Goal: Transaction & Acquisition: Purchase product/service

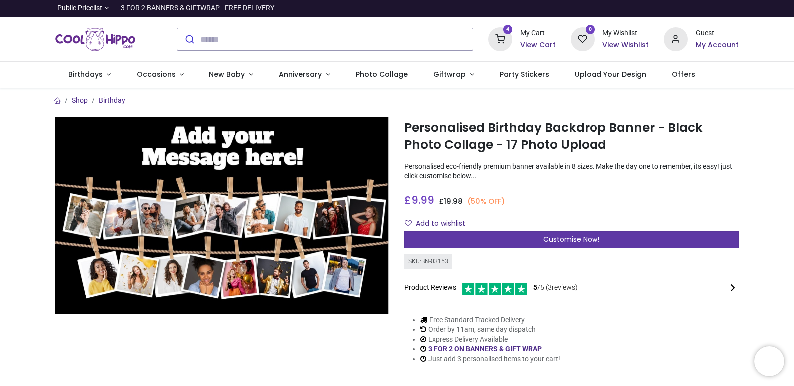
click at [484, 239] on div "Customise Now!" at bounding box center [572, 239] width 334 height 17
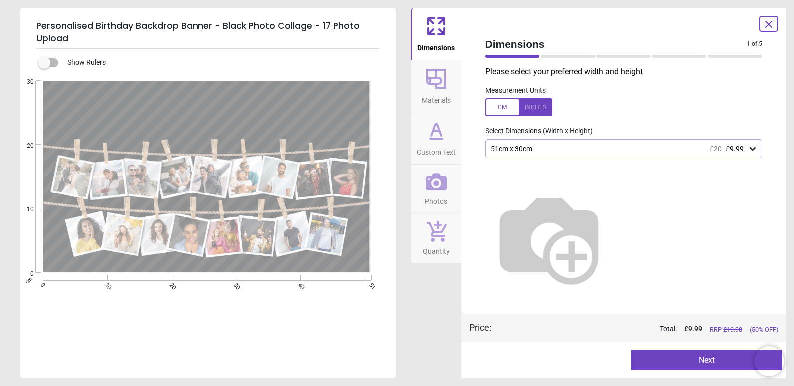
click at [660, 362] on button "Next" at bounding box center [707, 360] width 151 height 20
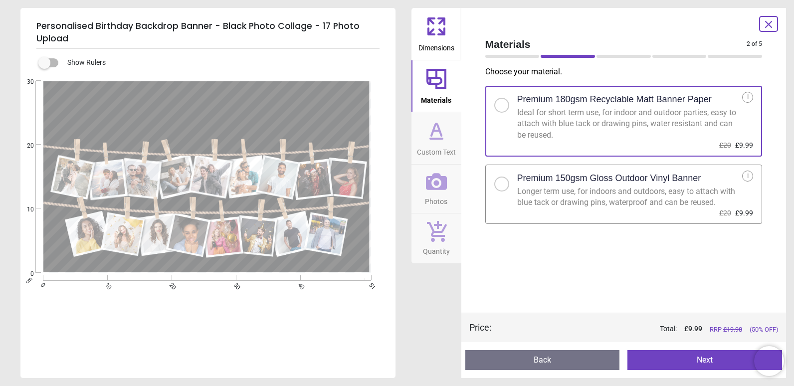
click at [610, 206] on div "Longer term use, for indoors and outdoors, easy to attach with blue tack or dra…" at bounding box center [629, 197] width 225 height 22
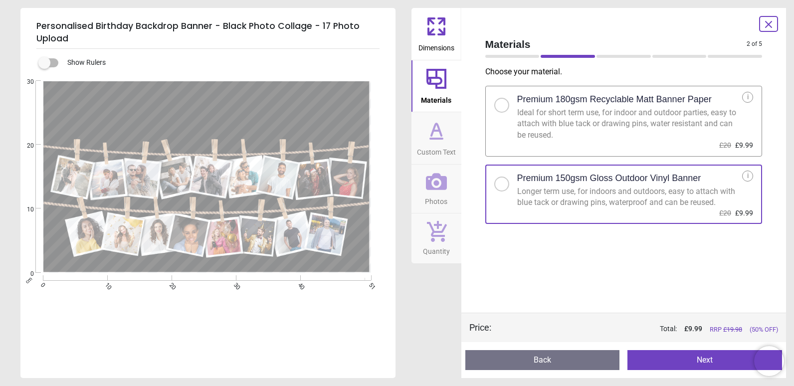
click at [664, 356] on button "Next" at bounding box center [705, 360] width 155 height 20
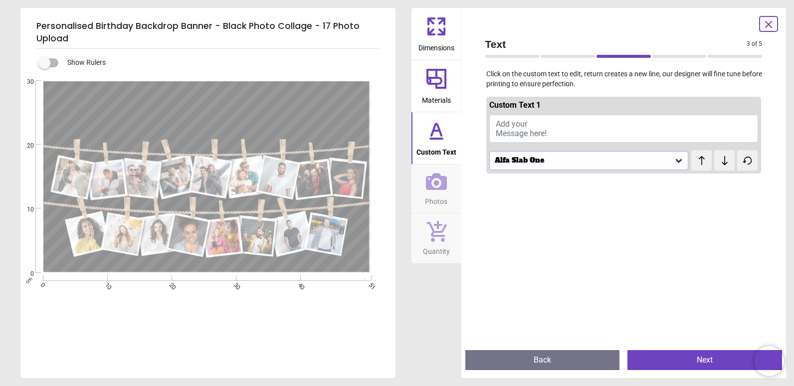
click at [501, 125] on span "Add your Message here!" at bounding box center [521, 128] width 51 height 19
click at [674, 162] on icon at bounding box center [679, 161] width 10 height 10
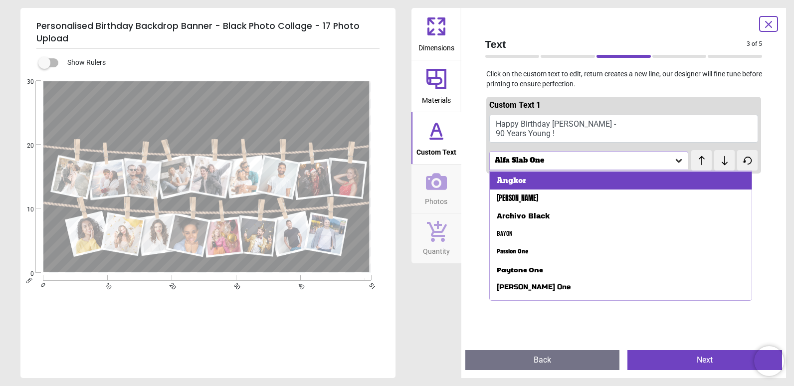
scroll to position [48, 0]
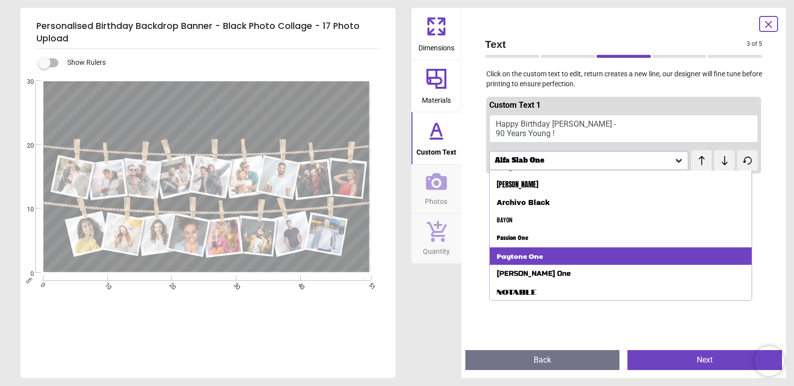
click at [605, 252] on div "Paytone One" at bounding box center [621, 256] width 262 height 18
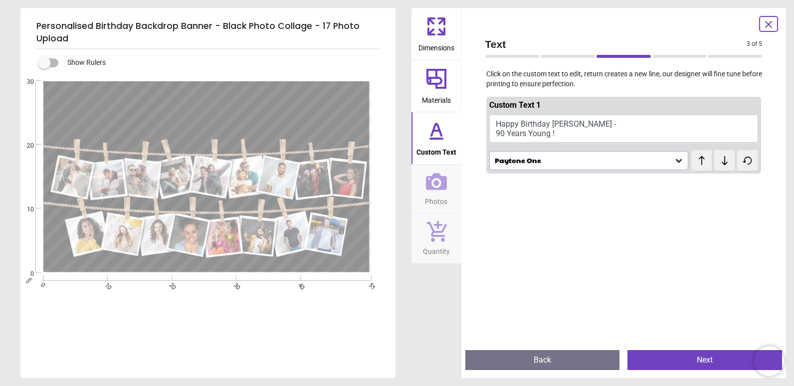
scroll to position [3, 0]
click at [621, 163] on div "Paytone One" at bounding box center [584, 160] width 181 height 8
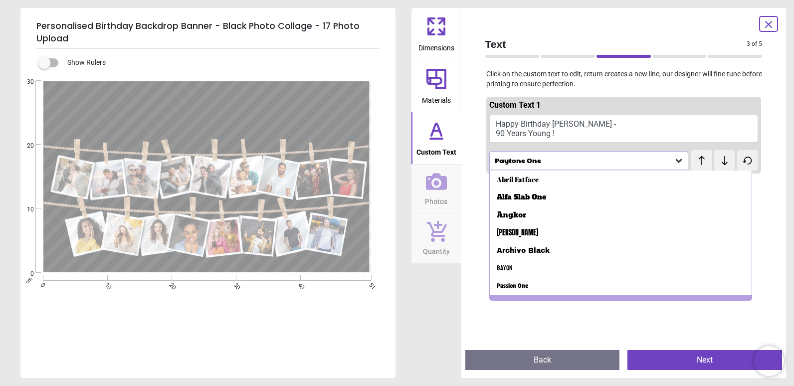
scroll to position [12, 0]
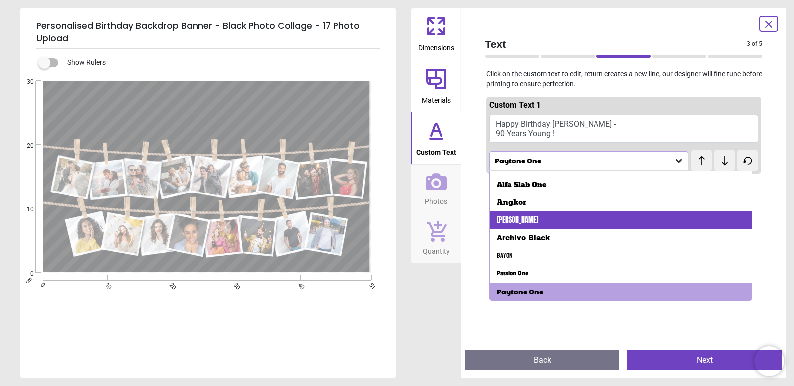
click at [516, 223] on div "Anton" at bounding box center [621, 221] width 262 height 18
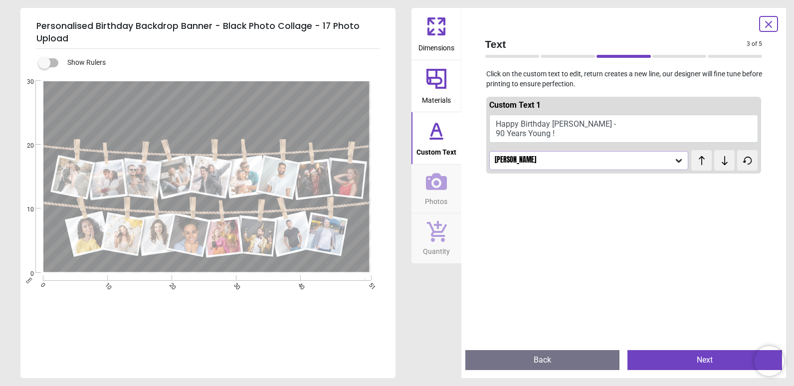
scroll to position [1, 0]
click at [622, 157] on div "Anton" at bounding box center [584, 160] width 181 height 8
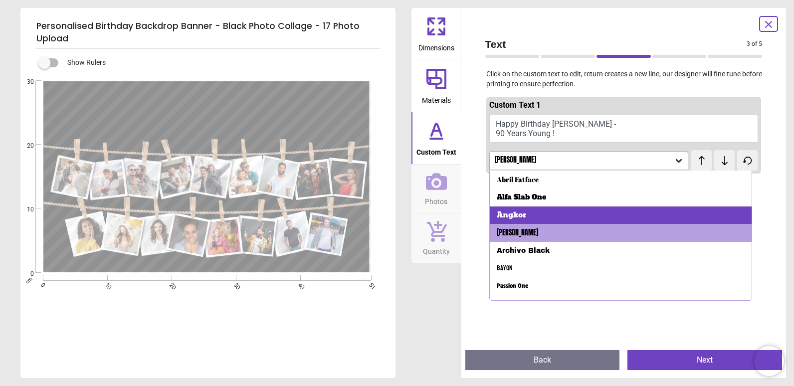
click at [576, 209] on div "Angkor" at bounding box center [621, 216] width 262 height 18
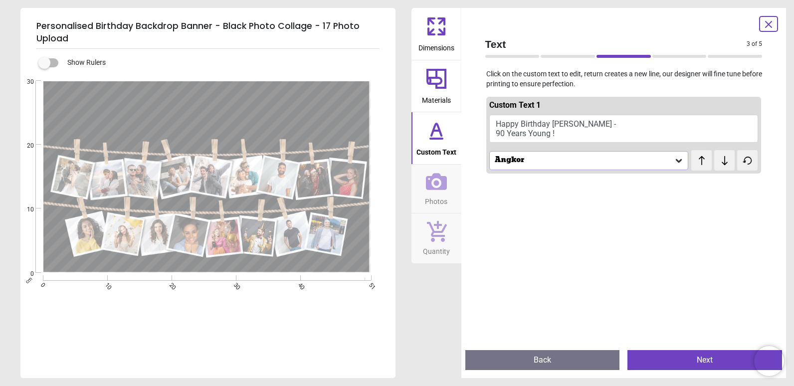
scroll to position [0, 0]
click at [620, 166] on div "Angkor" at bounding box center [589, 160] width 200 height 19
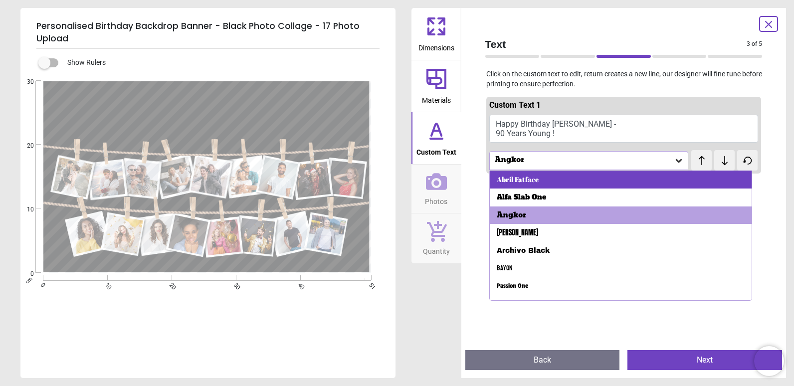
click at [609, 179] on div "Abril Fatface" at bounding box center [621, 180] width 262 height 18
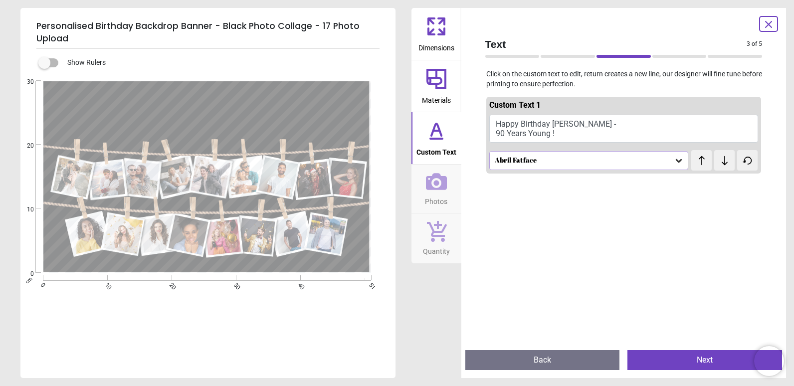
click at [623, 164] on div "Abril Fatface" at bounding box center [584, 160] width 181 height 8
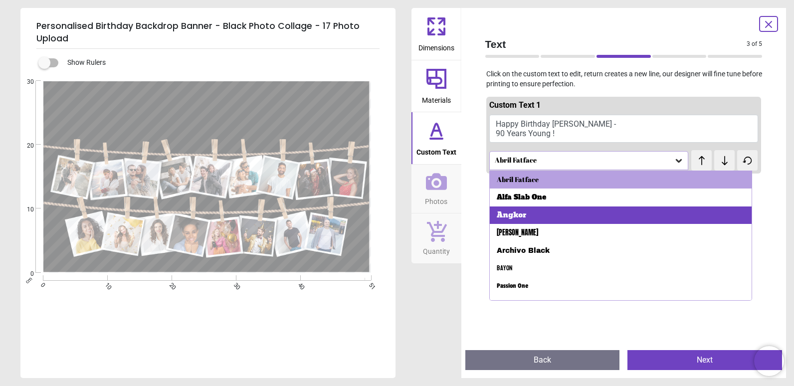
click at [583, 215] on div "Angkor" at bounding box center [621, 216] width 262 height 18
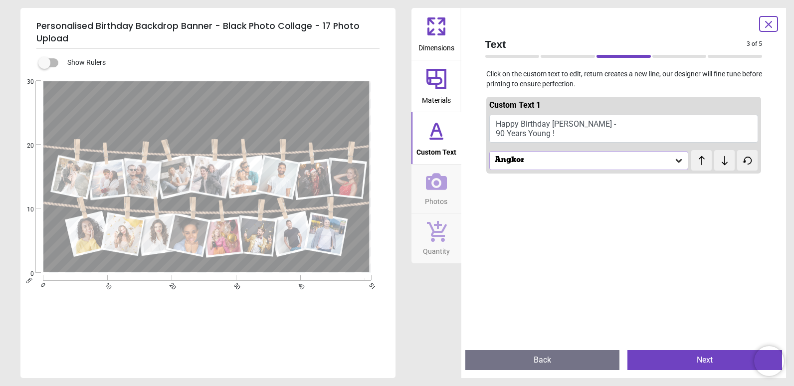
click at [631, 168] on div "Angkor" at bounding box center [589, 160] width 200 height 19
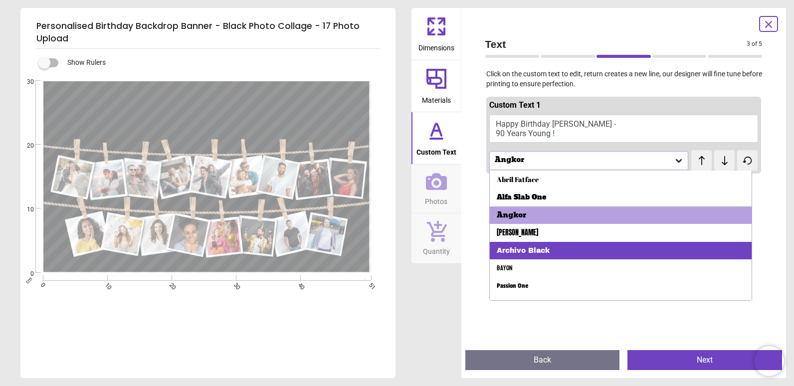
click at [605, 244] on div "Archivo Black" at bounding box center [621, 251] width 262 height 18
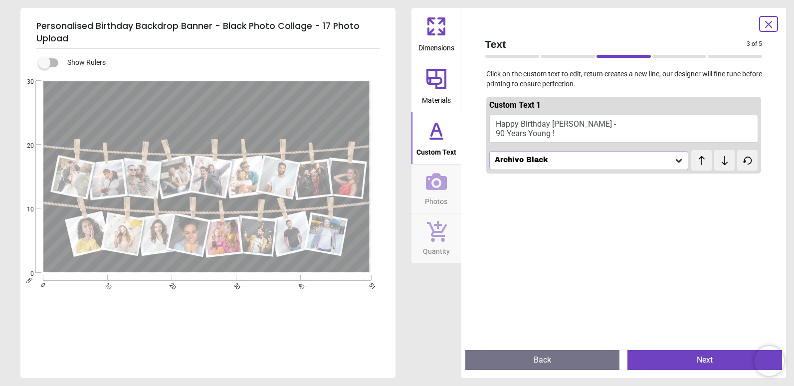
click at [633, 161] on div "Archivo Black" at bounding box center [584, 160] width 181 height 8
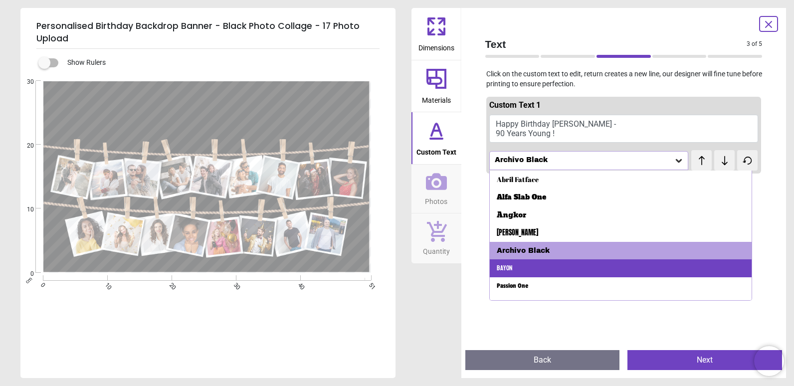
click at [595, 262] on div "Bayon" at bounding box center [621, 268] width 262 height 18
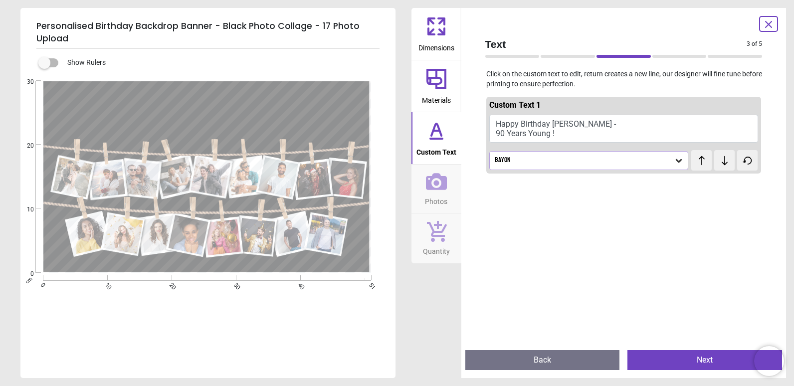
click at [631, 168] on div "Bayon" at bounding box center [589, 160] width 200 height 19
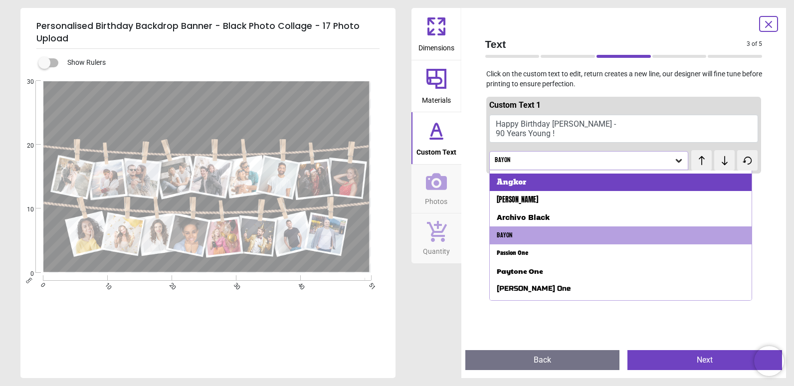
scroll to position [48, 0]
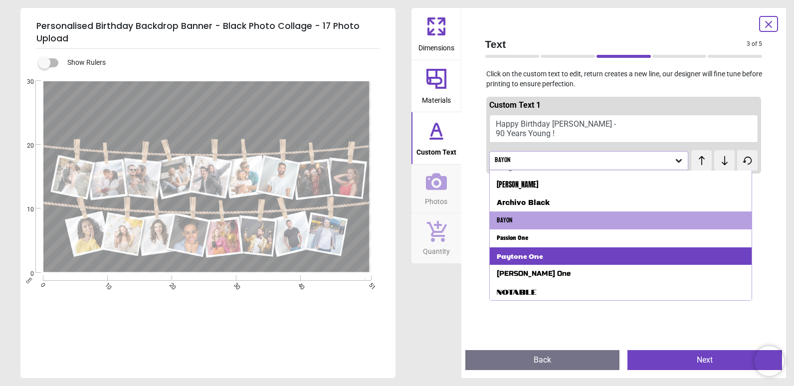
click at [595, 247] on div "Paytone One" at bounding box center [621, 256] width 262 height 18
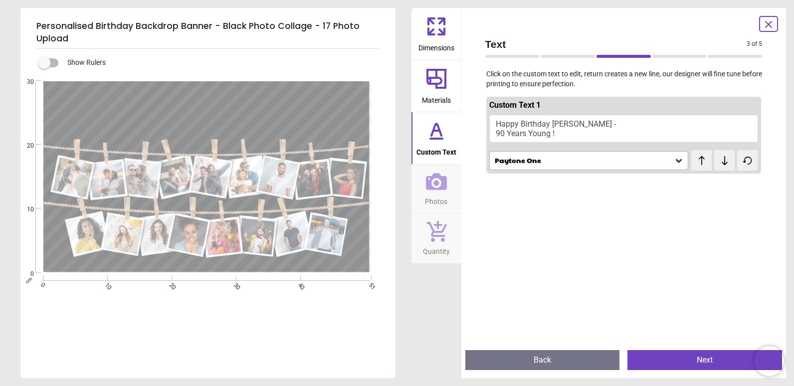
click at [647, 161] on div "Paytone One" at bounding box center [584, 160] width 181 height 8
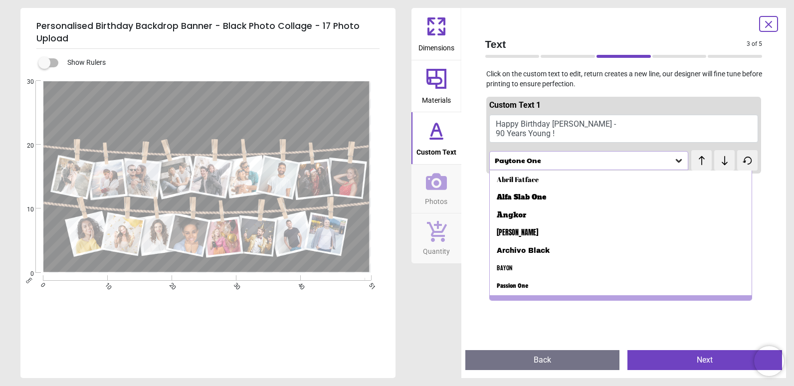
scroll to position [12, 0]
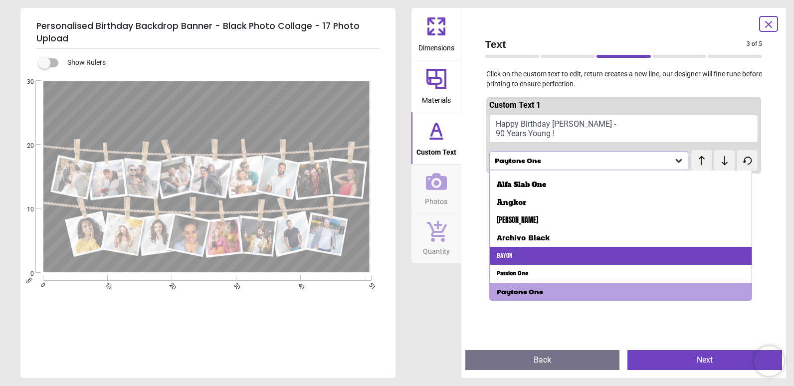
click at [575, 258] on div "Bayon" at bounding box center [621, 256] width 262 height 18
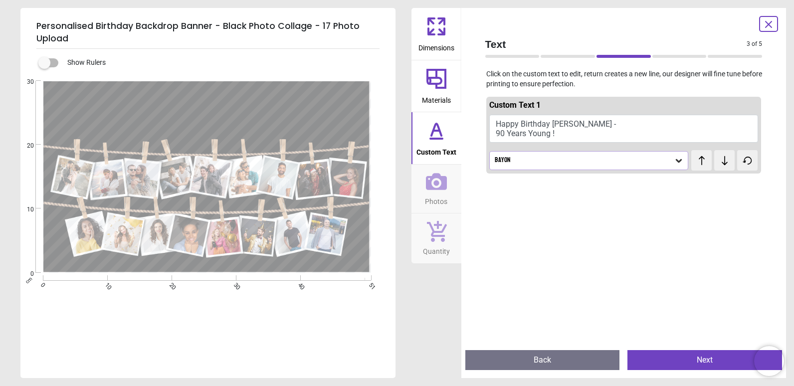
click at [560, 126] on button "Happy Birthday Josie - 90 Years Young !" at bounding box center [623, 129] width 269 height 28
click at [554, 121] on button "Happy Birthday Josie - 90 Years Young !" at bounding box center [623, 129] width 269 height 28
click at [240, 100] on textarea "**********" at bounding box center [208, 109] width 318 height 40
click at [239, 89] on textarea "**********" at bounding box center [208, 109] width 318 height 40
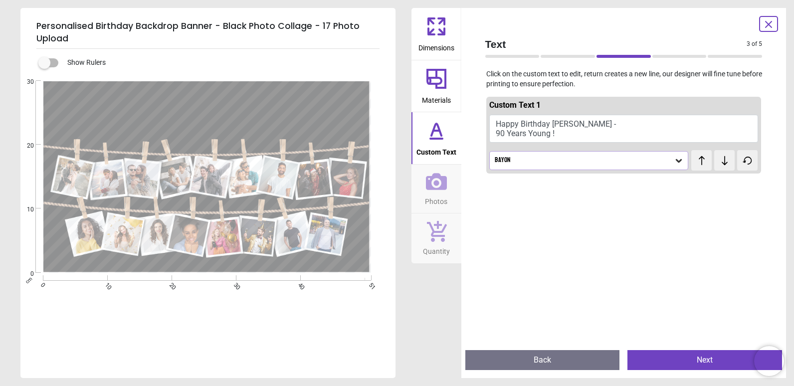
scroll to position [0, 0]
click at [282, 117] on textarea "**********" at bounding box center [208, 109] width 318 height 40
click at [183, 119] on textarea "**********" at bounding box center [208, 109] width 318 height 40
click at [359, 118] on textarea "**********" at bounding box center [208, 109] width 318 height 40
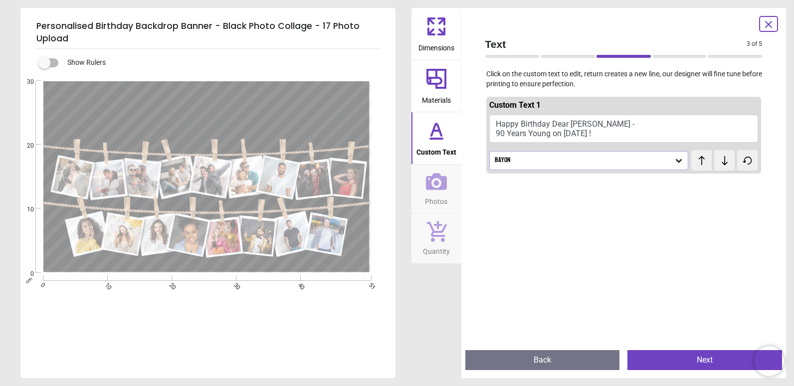
click at [549, 160] on div "Bayon" at bounding box center [584, 160] width 181 height 8
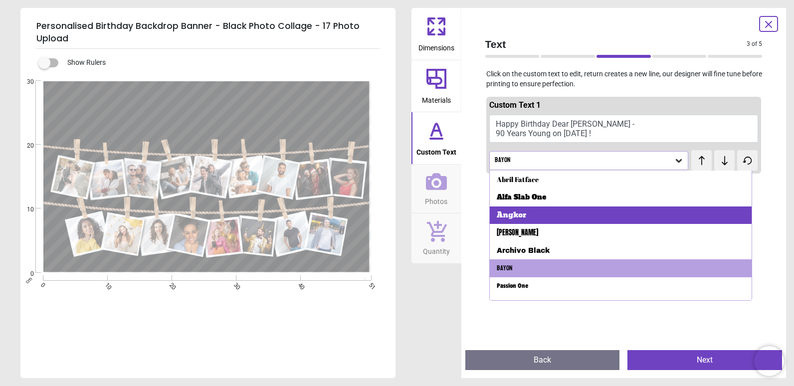
click at [546, 218] on div "Angkor" at bounding box center [621, 216] width 262 height 18
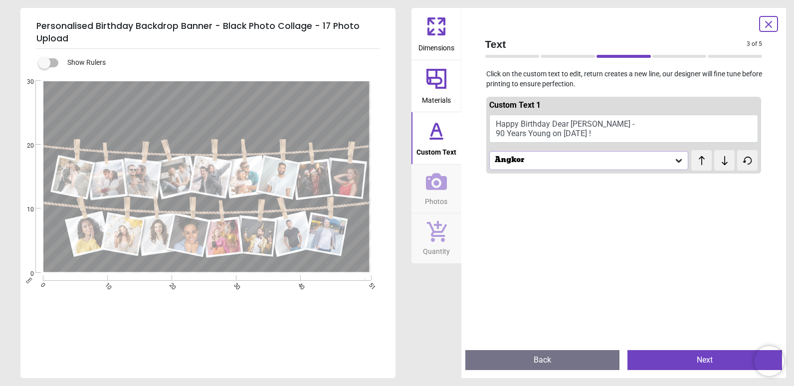
scroll to position [0, 0]
click at [552, 132] on button "Happy Birthday Dear Josie - 90 Years Young on 28th september 2025 !" at bounding box center [623, 129] width 269 height 28
click at [631, 130] on button "Happy Birthday Dear Josie - 90 Years Young on 28th september 2025 !" at bounding box center [623, 129] width 269 height 28
click at [183, 117] on textarea "**********" at bounding box center [208, 109] width 318 height 26
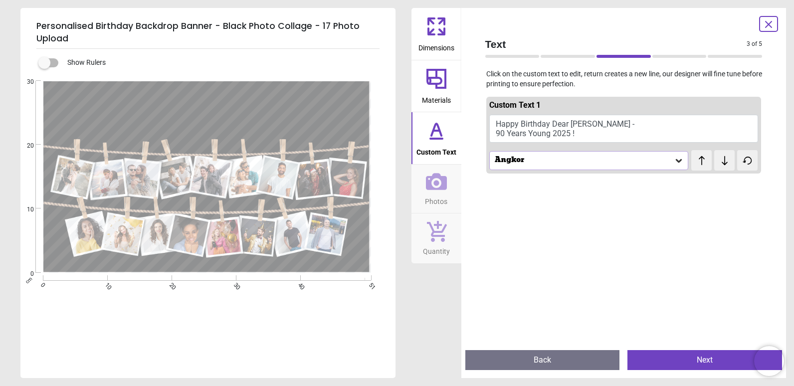
scroll to position [7, 0]
click at [505, 160] on div "Angkor" at bounding box center [584, 160] width 181 height 8
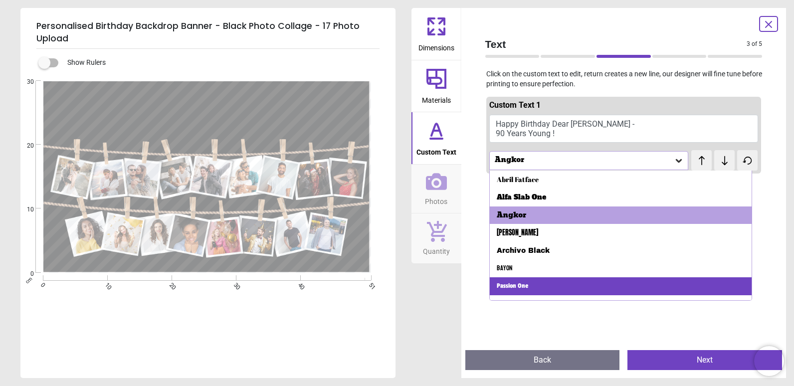
click at [530, 281] on div "Passion One" at bounding box center [621, 286] width 262 height 18
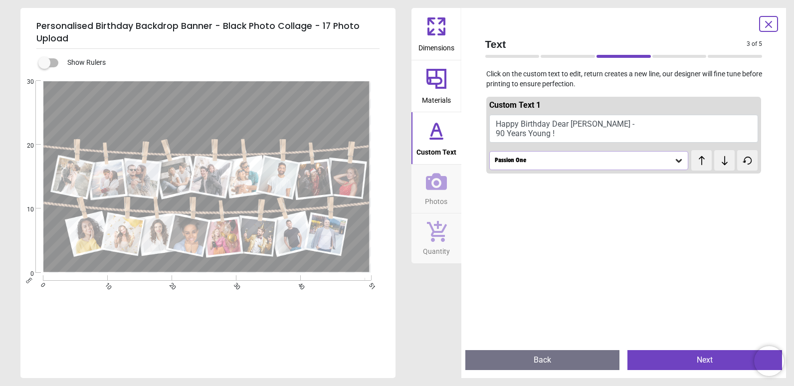
click at [294, 116] on textarea "**********" at bounding box center [208, 108] width 318 height 40
click at [536, 154] on div "Passion One" at bounding box center [589, 160] width 200 height 19
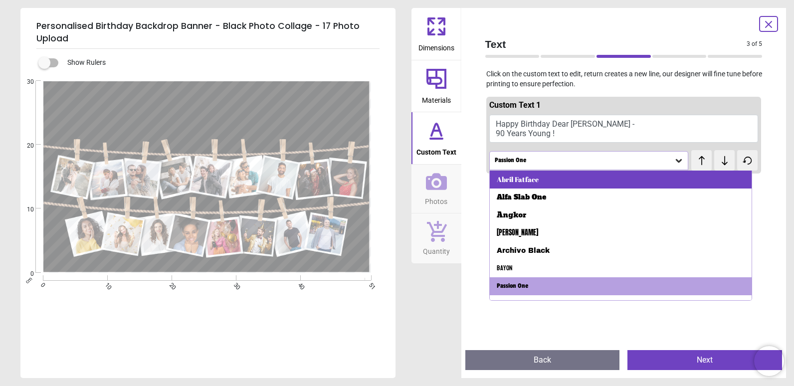
click at [537, 178] on div "Abril Fatface" at bounding box center [518, 180] width 42 height 10
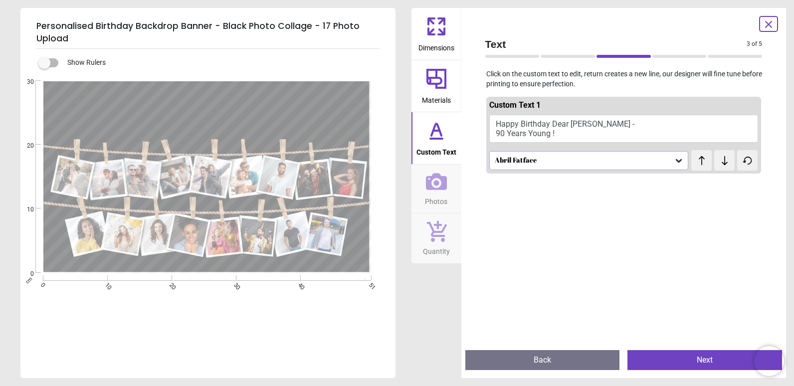
scroll to position [0, 0]
click at [566, 156] on div "Abril Fatface" at bounding box center [584, 160] width 181 height 8
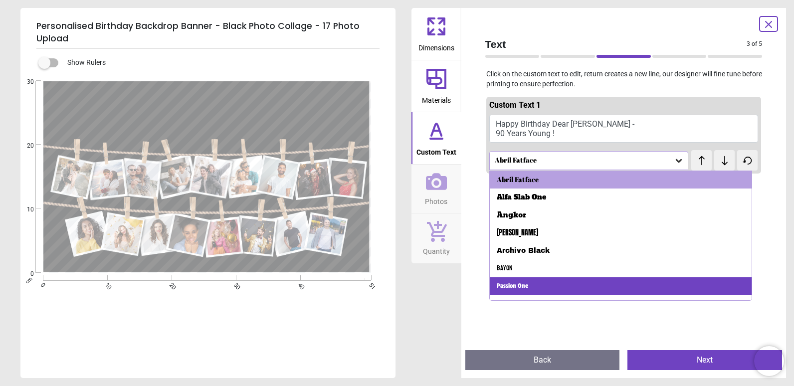
click at [541, 279] on div "Passion One" at bounding box center [621, 286] width 262 height 18
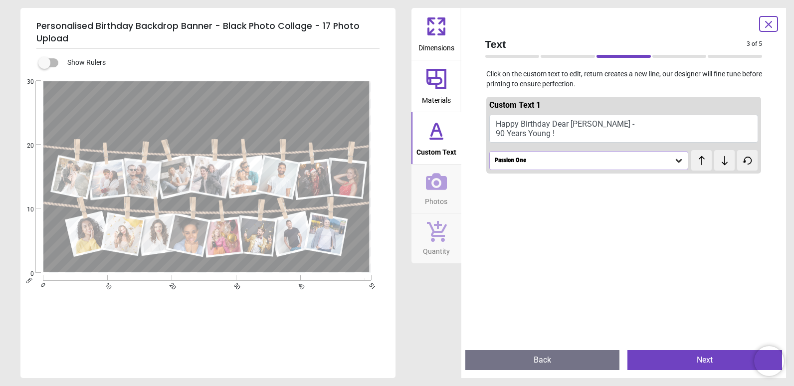
click at [562, 159] on div "Passion One" at bounding box center [584, 160] width 181 height 8
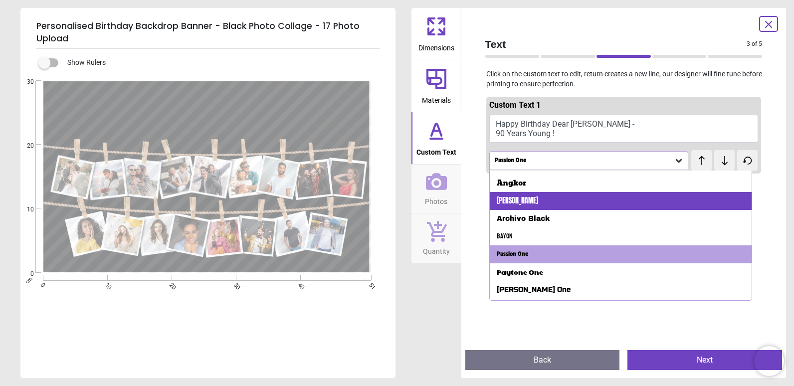
scroll to position [48, 0]
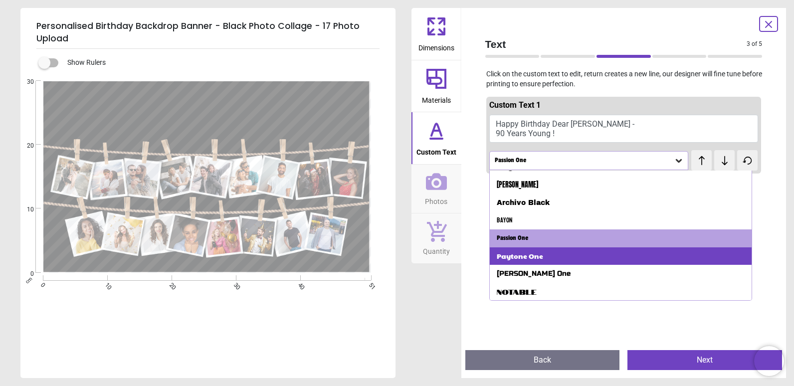
click at [534, 251] on div "Paytone One" at bounding box center [520, 256] width 46 height 10
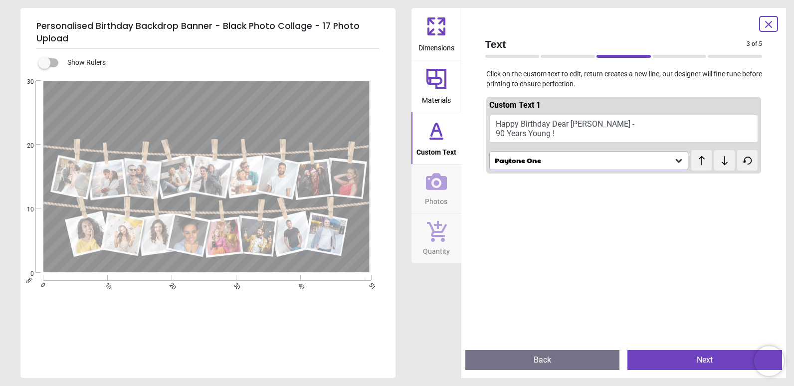
click at [587, 162] on div "Paytone One" at bounding box center [584, 160] width 181 height 8
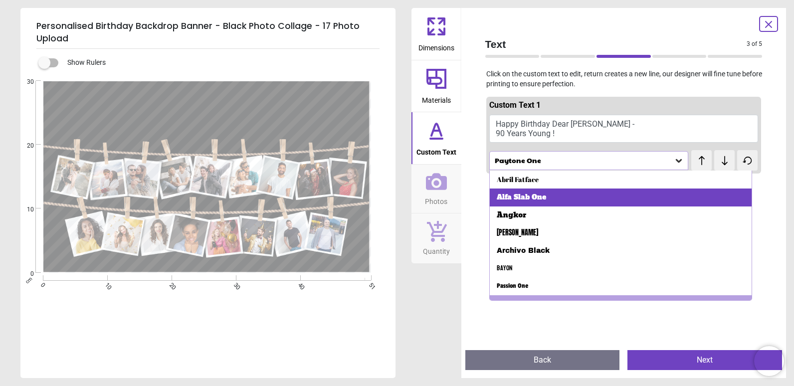
scroll to position [12, 0]
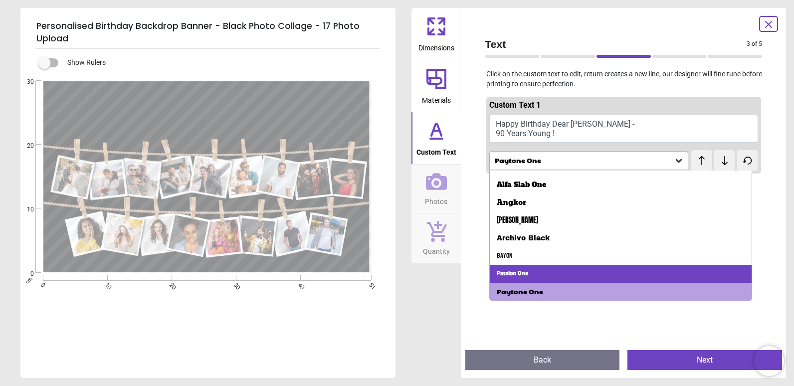
click at [555, 269] on div "Passion One" at bounding box center [621, 274] width 262 height 18
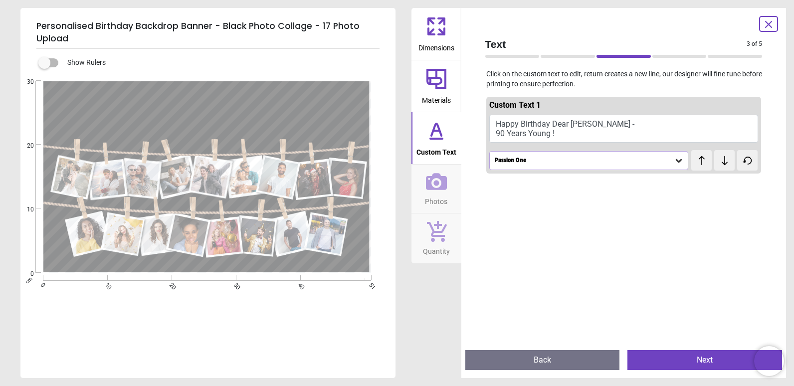
click at [590, 162] on div "Passion One" at bounding box center [584, 160] width 181 height 8
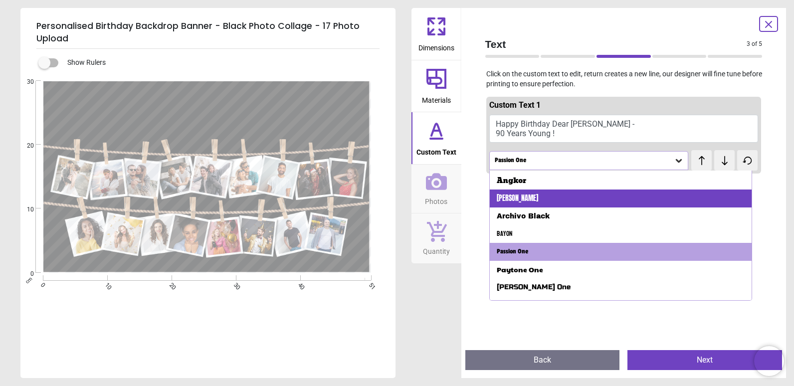
scroll to position [48, 0]
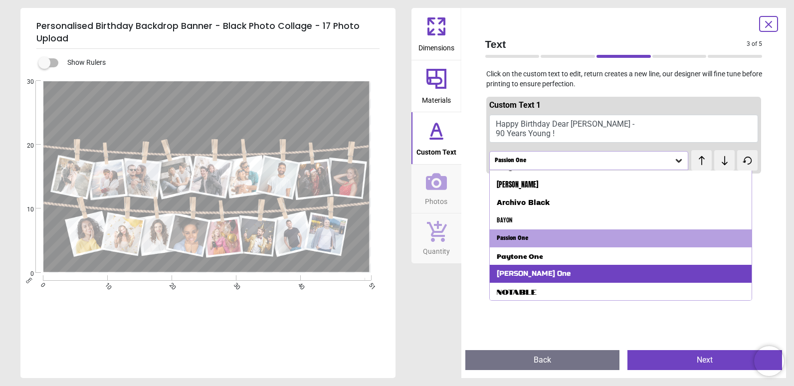
click at [560, 269] on div "Russo One" at bounding box center [621, 274] width 262 height 18
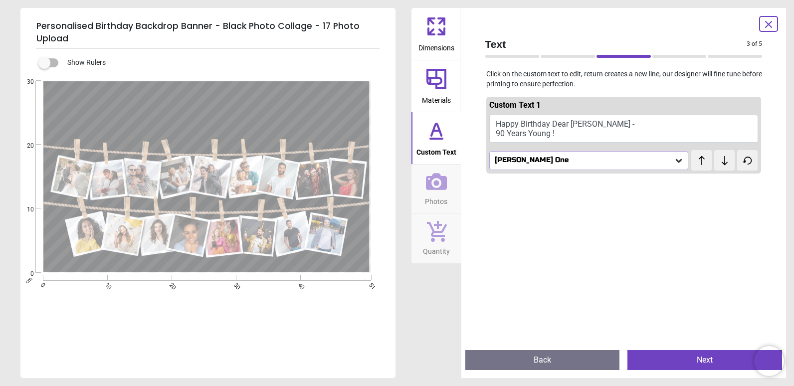
click at [599, 152] on div "Russo One" at bounding box center [589, 160] width 200 height 19
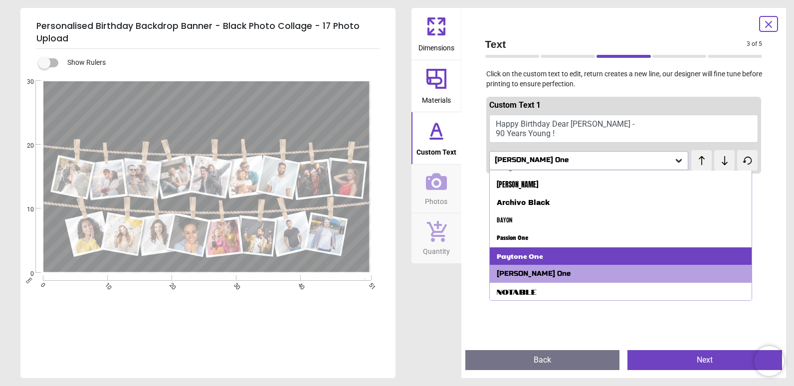
click at [567, 253] on div "Paytone One" at bounding box center [621, 256] width 262 height 18
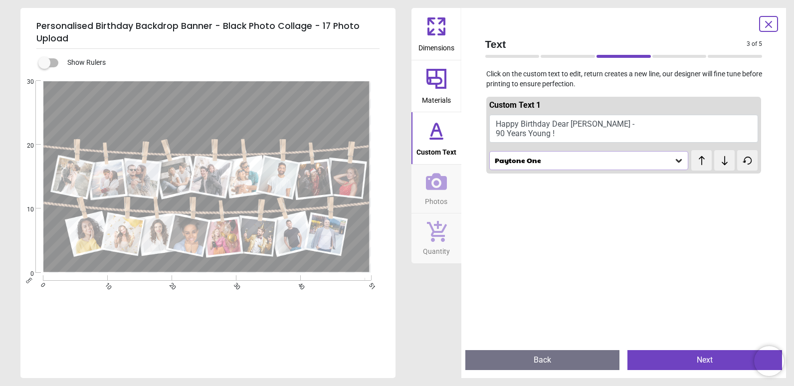
click at [637, 157] on div "Paytone One" at bounding box center [584, 160] width 181 height 8
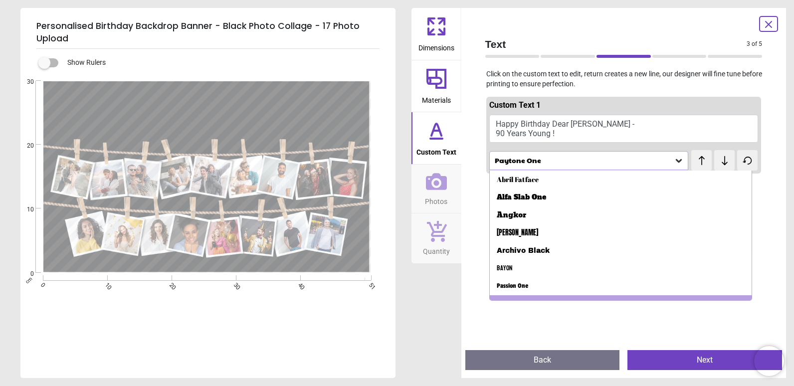
scroll to position [12, 0]
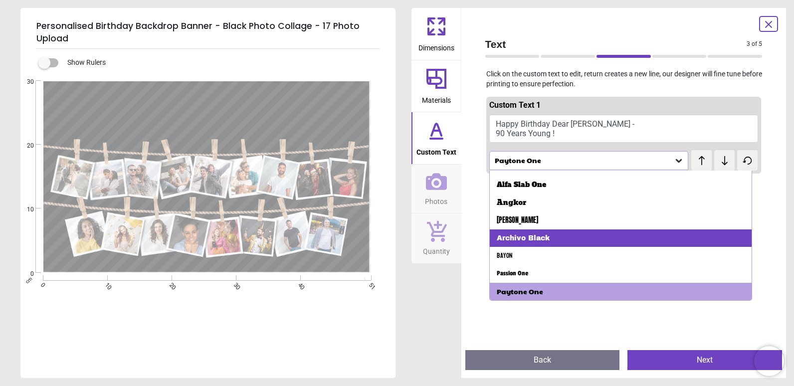
click at [580, 234] on div "Archivo Black" at bounding box center [621, 238] width 262 height 18
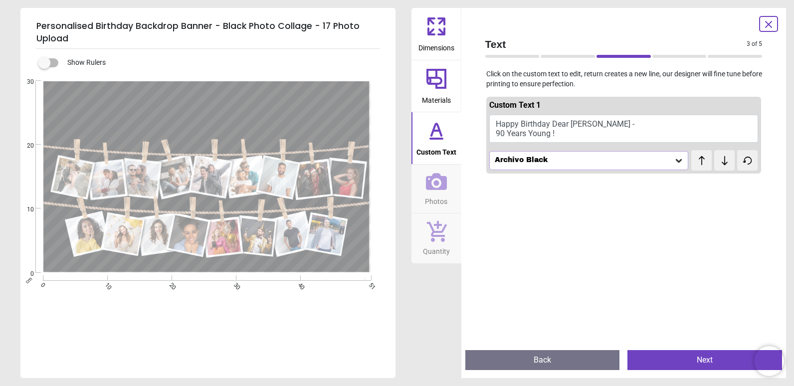
click at [635, 162] on div "Archivo Black" at bounding box center [584, 160] width 181 height 8
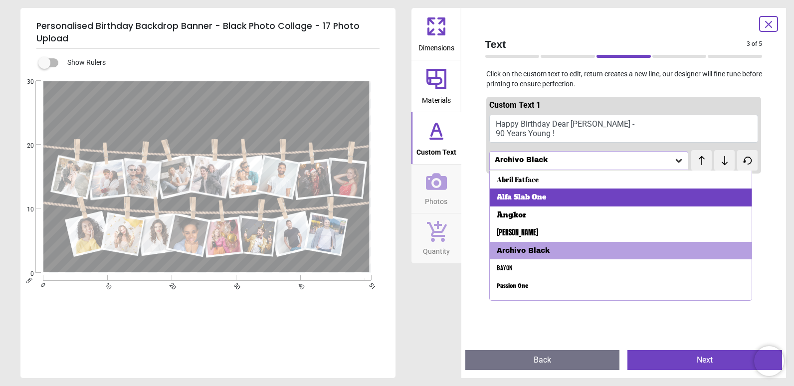
click at [613, 189] on div "Alfa Slab One" at bounding box center [621, 198] width 262 height 18
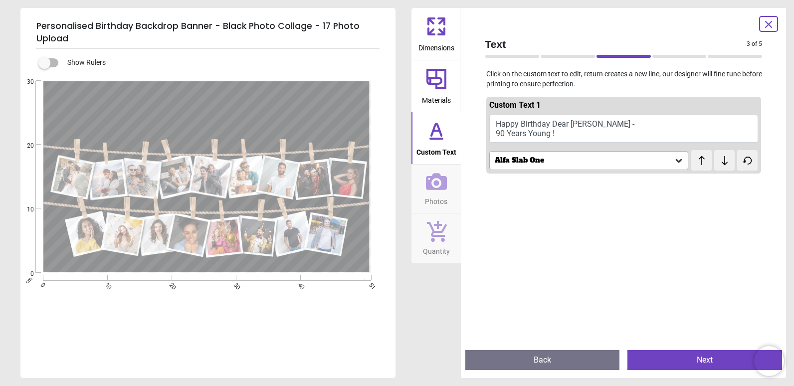
click at [633, 157] on div "Alfa Slab One" at bounding box center [584, 160] width 181 height 8
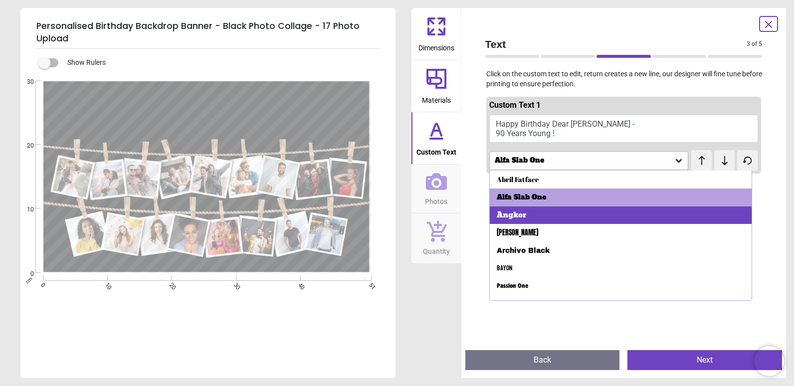
click at [601, 212] on div "Angkor" at bounding box center [621, 216] width 262 height 18
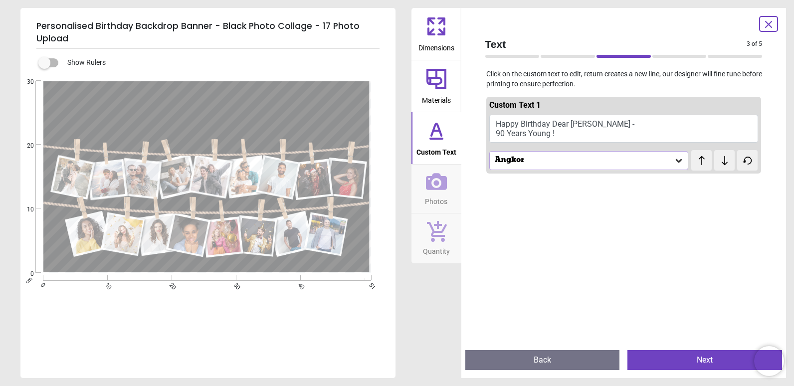
click at [602, 158] on div "Angkor" at bounding box center [584, 160] width 181 height 8
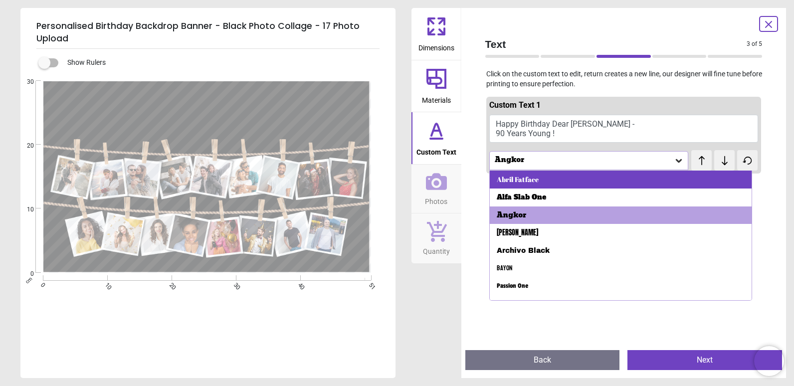
click at [589, 179] on div "Abril Fatface" at bounding box center [621, 180] width 262 height 18
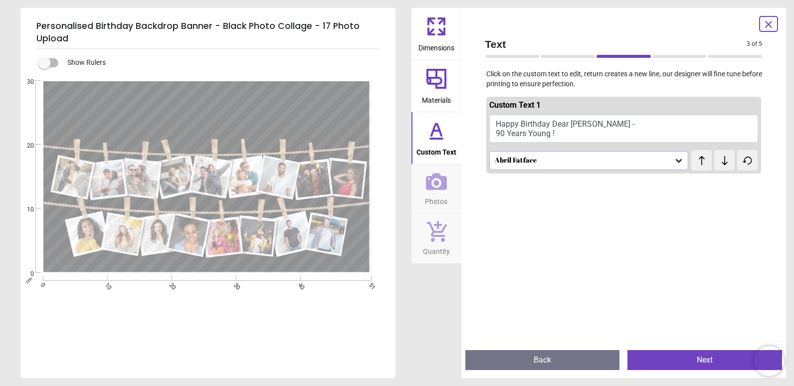
click at [606, 158] on div "Abril Fatface" at bounding box center [584, 160] width 181 height 8
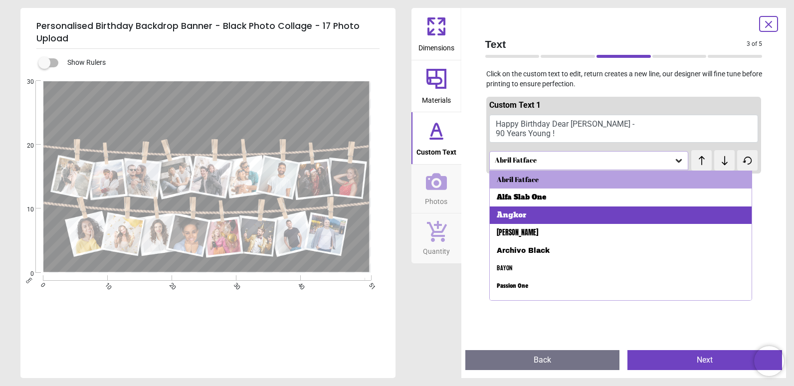
click at [592, 208] on div "Angkor" at bounding box center [621, 216] width 262 height 18
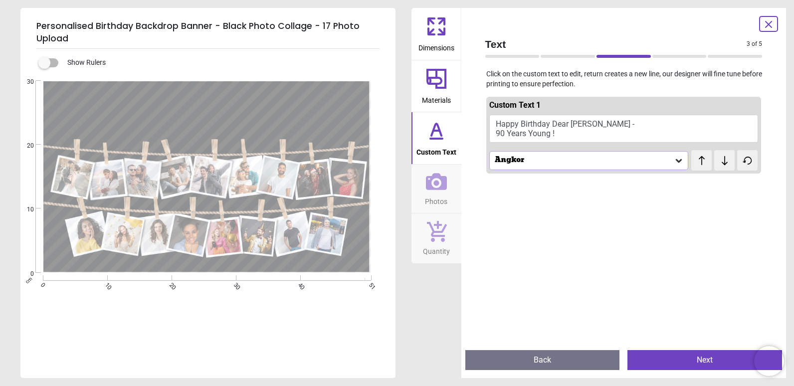
click at [609, 167] on div "Angkor" at bounding box center [589, 160] width 200 height 19
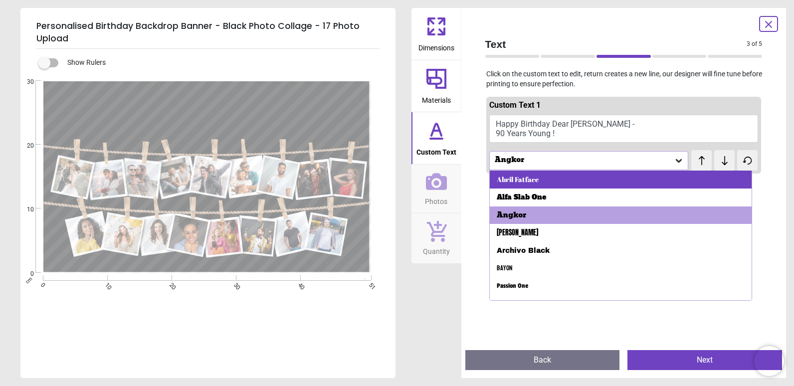
click at [607, 173] on div "Abril Fatface" at bounding box center [621, 180] width 262 height 18
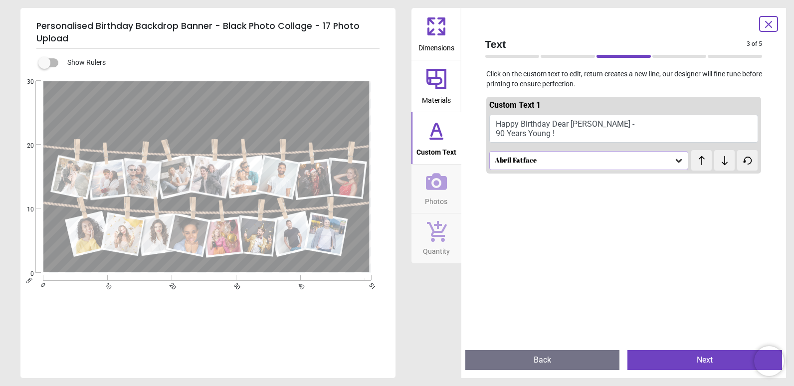
click at [611, 166] on div "Abril Fatface" at bounding box center [589, 160] width 200 height 19
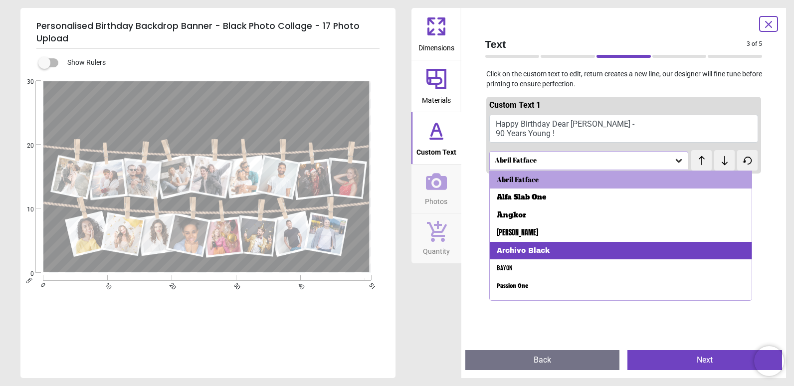
click at [589, 244] on div "Archivo Black" at bounding box center [621, 251] width 262 height 18
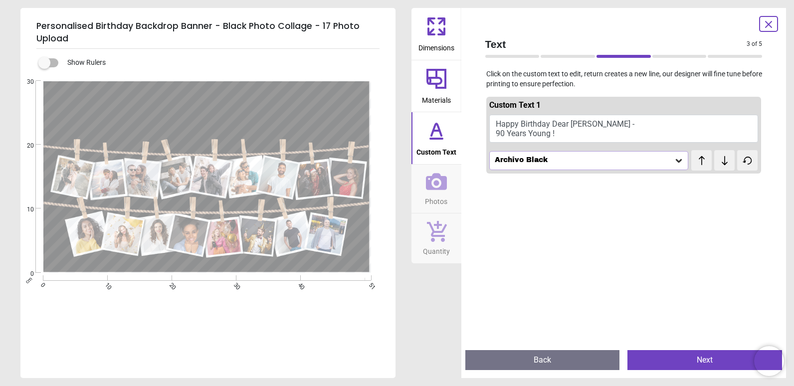
click at [616, 165] on div "Archivo Black" at bounding box center [589, 160] width 200 height 19
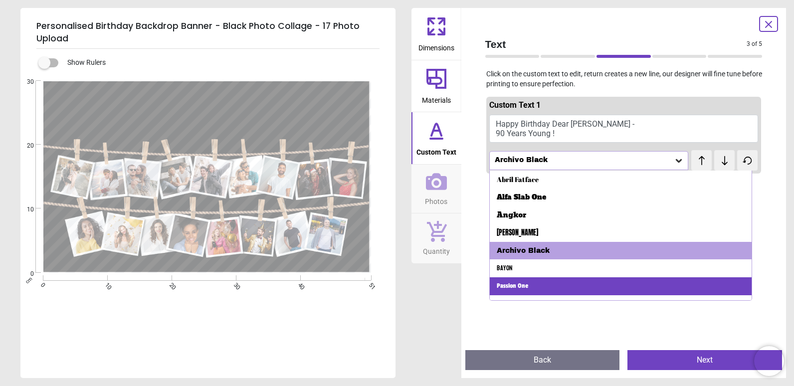
click at [577, 281] on div "Passion One" at bounding box center [621, 286] width 262 height 18
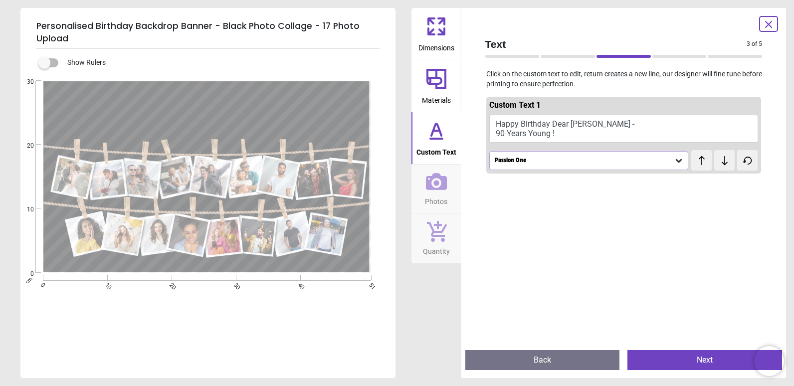
click at [589, 165] on div "Passion One" at bounding box center [584, 160] width 181 height 8
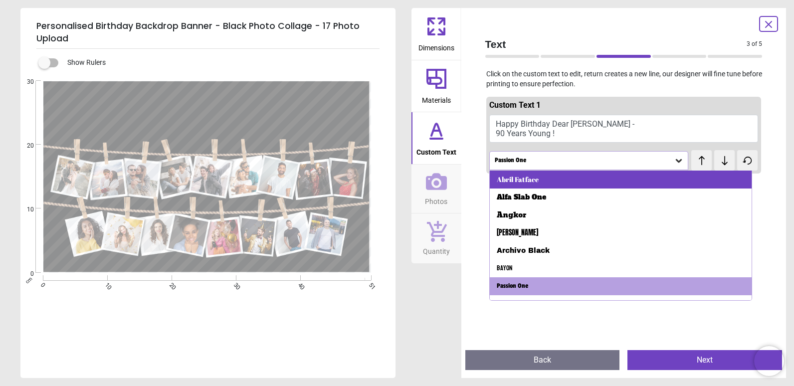
click at [584, 178] on div "Abril Fatface" at bounding box center [621, 180] width 262 height 18
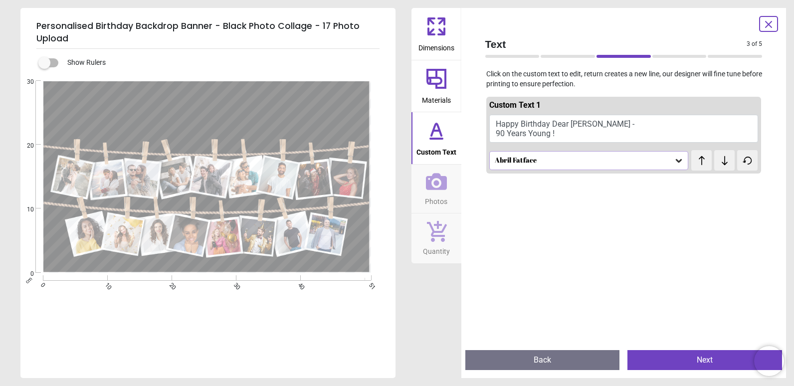
click at [594, 167] on div "Abril Fatface" at bounding box center [589, 160] width 200 height 19
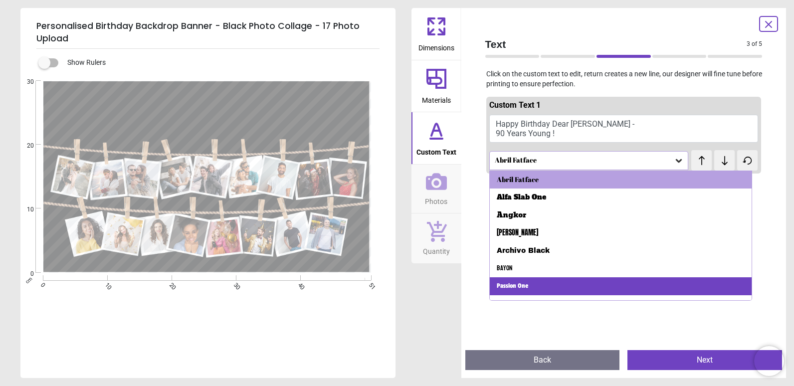
click at [563, 280] on div "Passion One" at bounding box center [621, 286] width 262 height 18
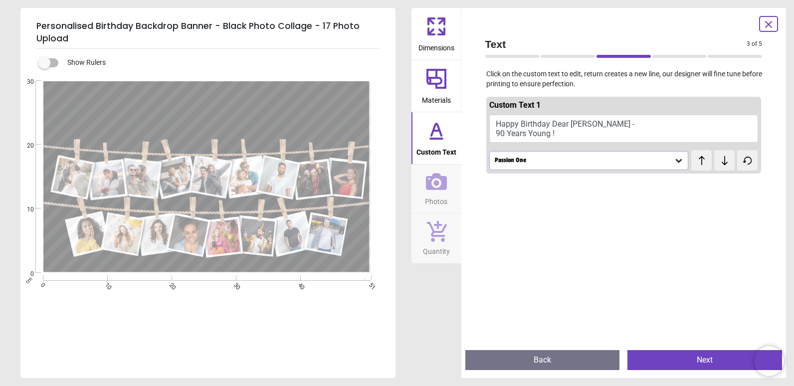
click at [227, 91] on textarea "**********" at bounding box center [208, 108] width 318 height 40
click at [223, 91] on textarea "**********" at bounding box center [208, 108] width 318 height 40
click at [251, 101] on textarea "**********" at bounding box center [208, 108] width 318 height 40
click at [497, 122] on button "Happy Birthday to you dear Josie - 90 years young !" at bounding box center [623, 129] width 269 height 28
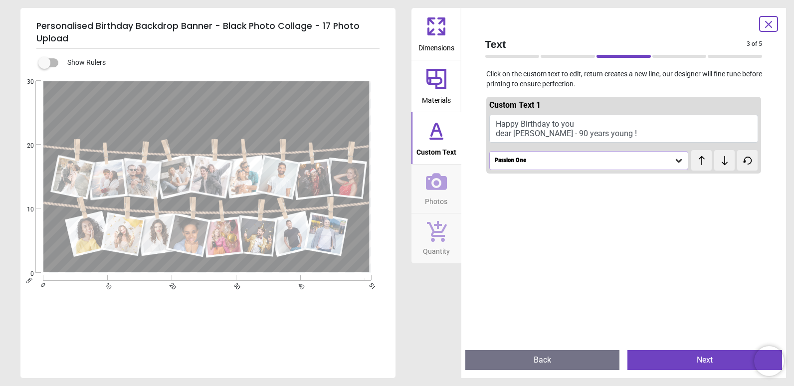
click at [122, 101] on textarea "**********" at bounding box center [208, 108] width 318 height 40
click at [142, 97] on textarea "**********" at bounding box center [208, 108] width 318 height 40
click at [176, 98] on textarea "**********" at bounding box center [208, 108] width 318 height 40
click at [292, 102] on textarea "**********" at bounding box center [208, 108] width 318 height 40
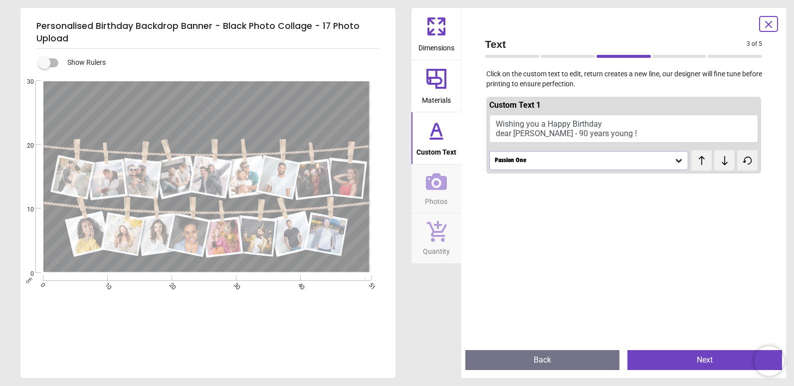
click at [204, 97] on textarea "**********" at bounding box center [208, 108] width 318 height 40
click at [268, 95] on textarea "**********" at bounding box center [208, 108] width 318 height 40
type textarea "**********"
click at [556, 131] on button "Wishing you a very happy birthday dear Josie - 90 years young !" at bounding box center [623, 129] width 269 height 28
click at [590, 154] on div "Passion One" at bounding box center [589, 160] width 200 height 19
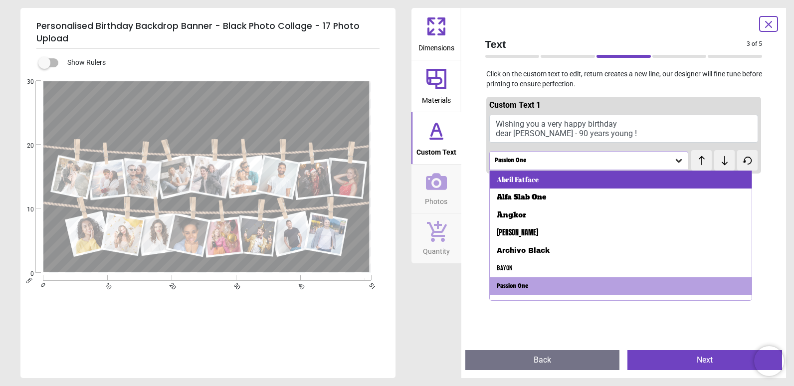
click at [582, 173] on div "Abril Fatface" at bounding box center [621, 180] width 262 height 18
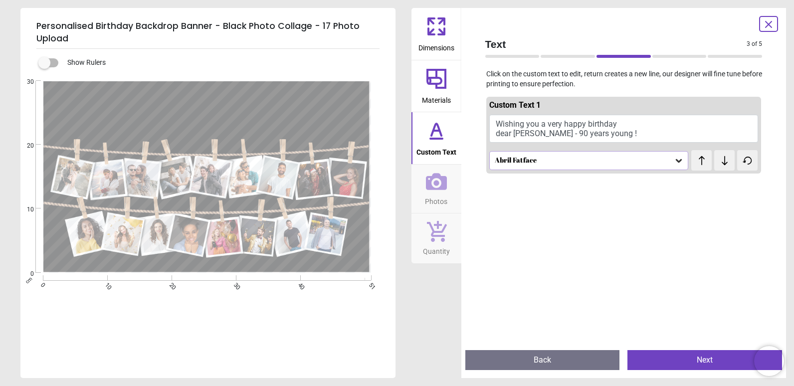
click at [613, 162] on div "Abril Fatface" at bounding box center [584, 160] width 181 height 8
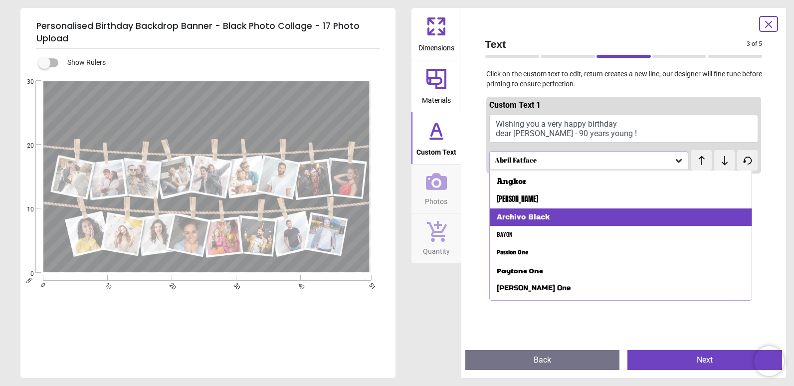
scroll to position [48, 0]
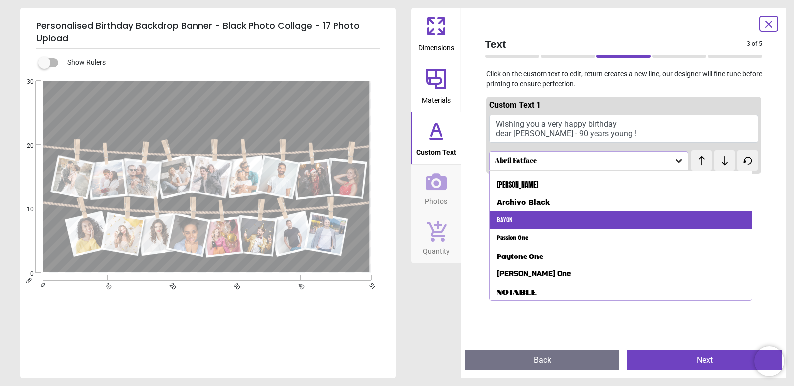
click at [528, 218] on div "Bayon" at bounding box center [621, 221] width 262 height 18
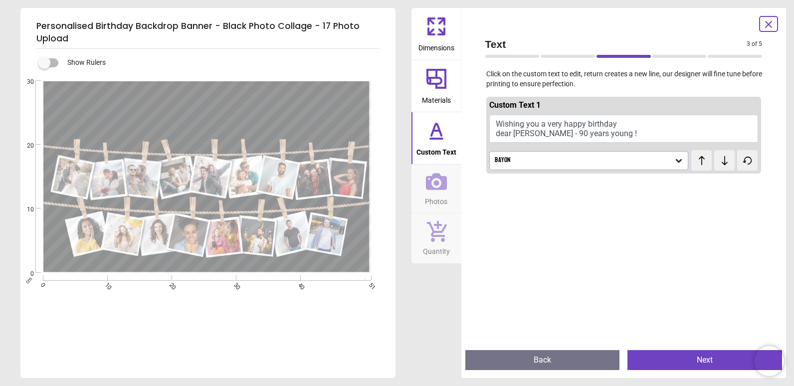
click at [579, 165] on div "Bayon" at bounding box center [584, 160] width 181 height 8
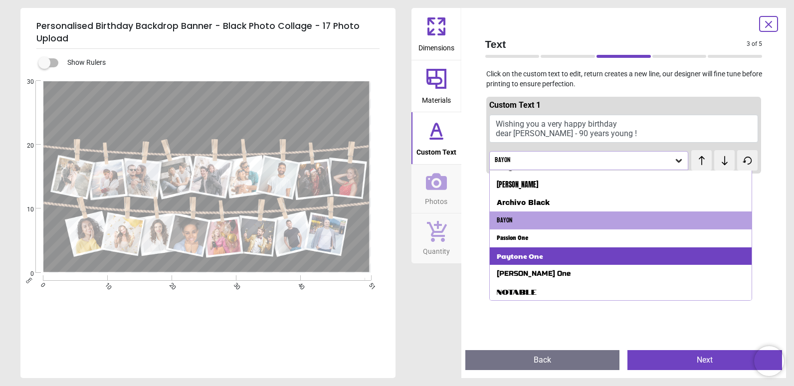
click at [581, 247] on div "Paytone One" at bounding box center [621, 256] width 262 height 18
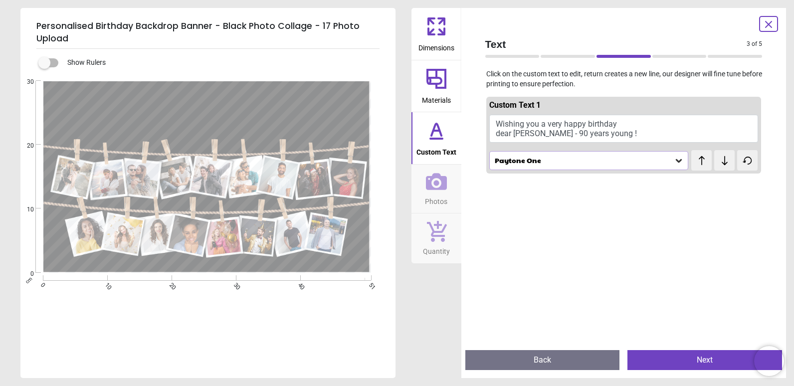
click at [582, 162] on div "Paytone One" at bounding box center [584, 160] width 181 height 8
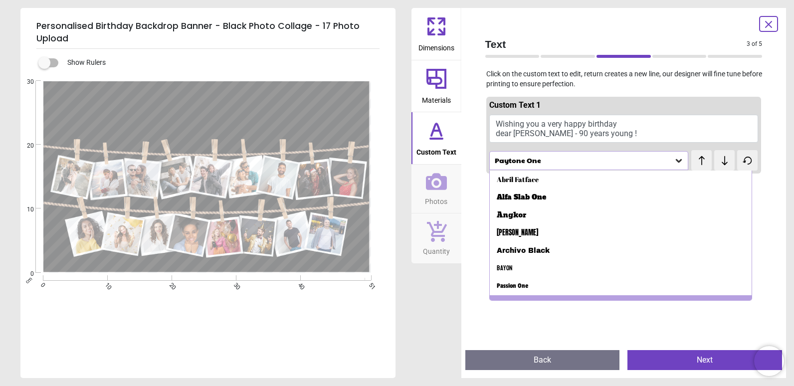
scroll to position [12, 0]
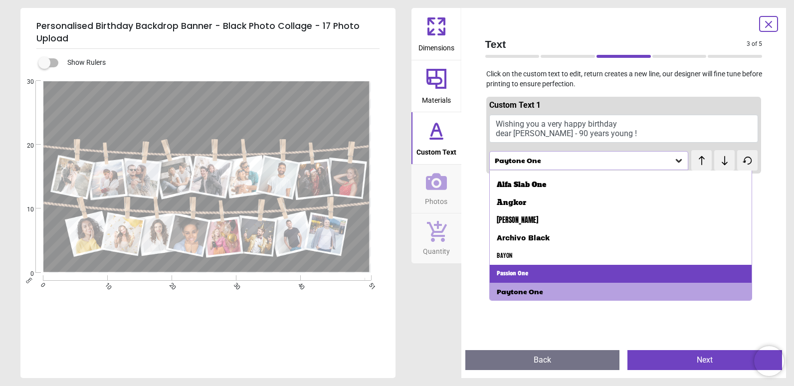
click at [558, 274] on div "Passion One" at bounding box center [621, 274] width 262 height 18
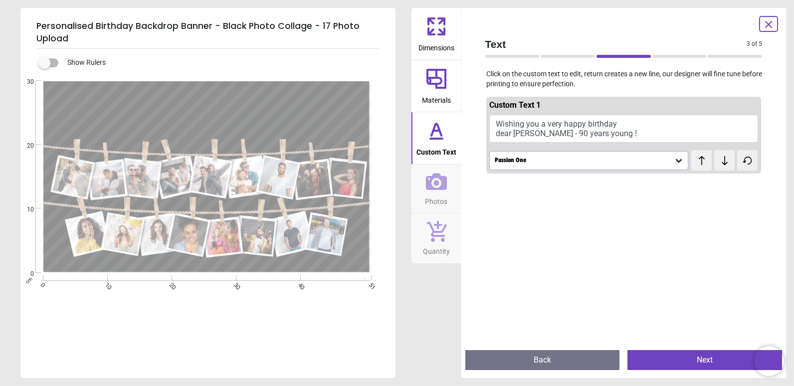
click at [599, 163] on div "Passion One" at bounding box center [584, 160] width 181 height 8
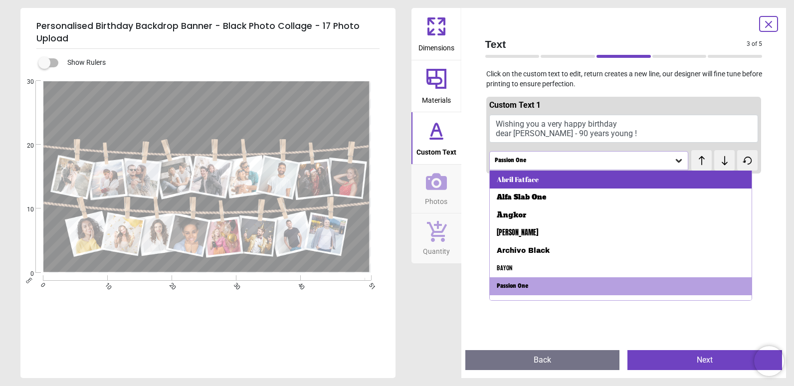
click at [574, 183] on div "Abril Fatface" at bounding box center [621, 180] width 262 height 18
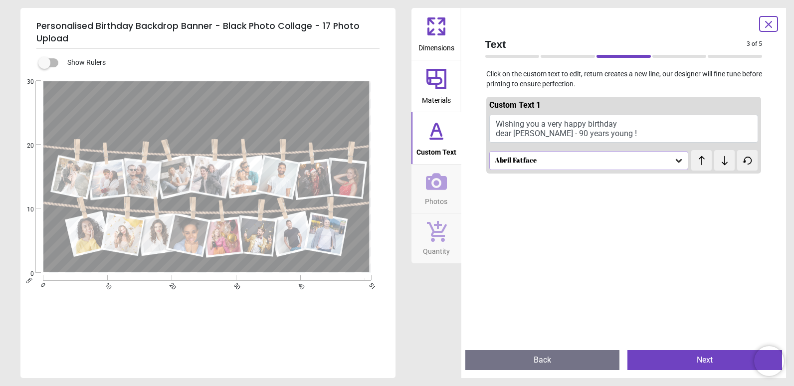
click at [588, 156] on div "Abril Fatface" at bounding box center [584, 160] width 181 height 8
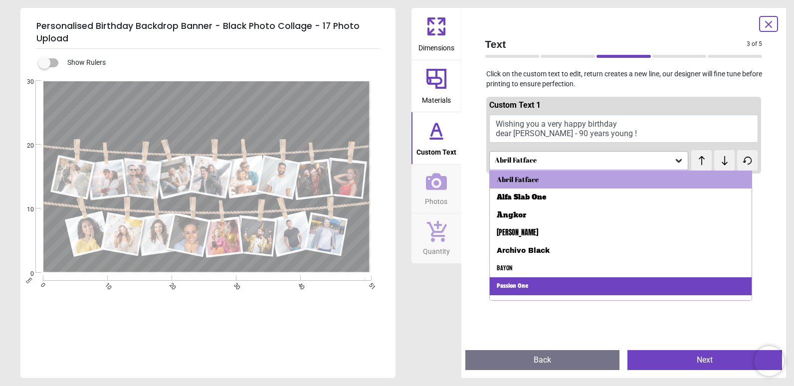
click at [563, 281] on div "Passion One" at bounding box center [621, 286] width 262 height 18
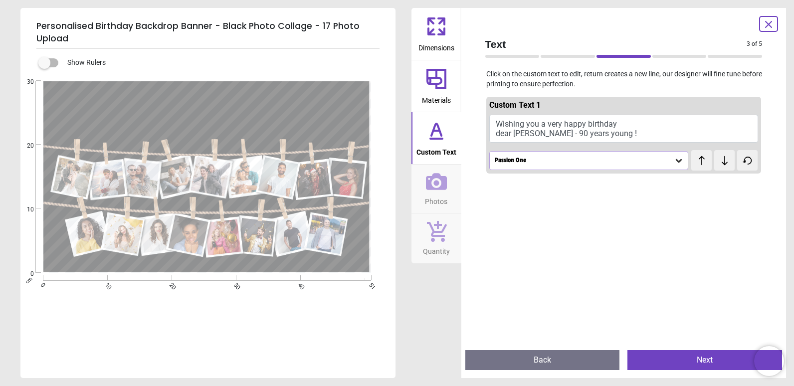
click at [679, 359] on button "Next" at bounding box center [705, 360] width 155 height 20
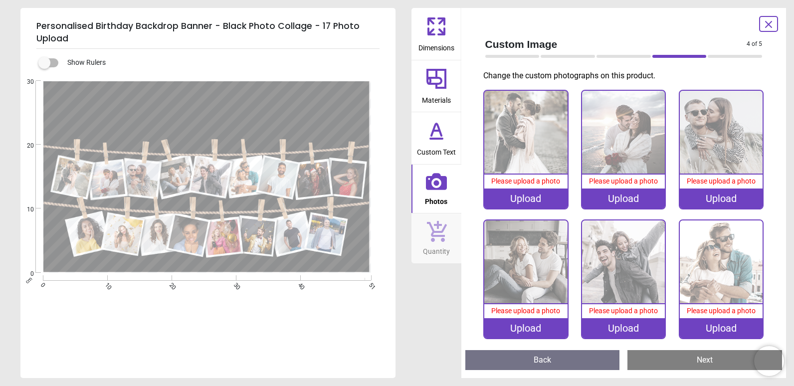
click at [538, 198] on div "Upload" at bounding box center [525, 199] width 83 height 20
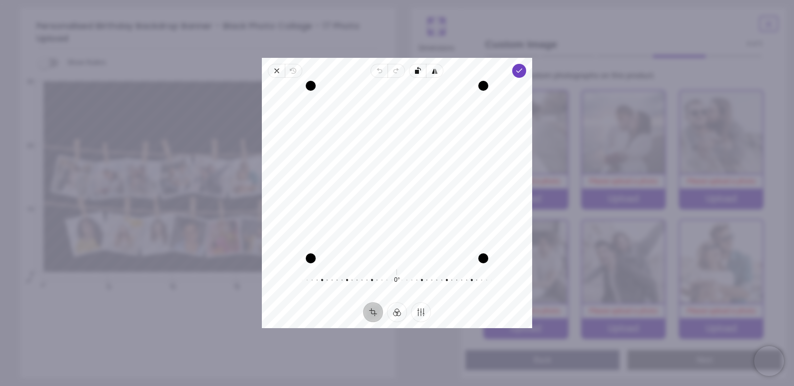
drag, startPoint x: 433, startPoint y: 231, endPoint x: 402, endPoint y: 231, distance: 31.4
click at [402, 231] on div "Recenter" at bounding box center [397, 172] width 254 height 173
drag, startPoint x: 312, startPoint y: 258, endPoint x: 435, endPoint y: 197, distance: 137.6
click at [435, 197] on div "Recenter" at bounding box center [397, 172] width 254 height 173
drag, startPoint x: 462, startPoint y: 144, endPoint x: 446, endPoint y: 133, distance: 19.3
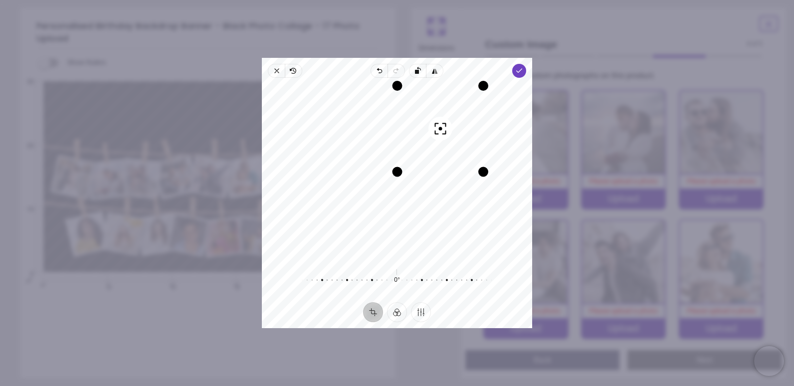
click at [459, 115] on div "Recenter" at bounding box center [397, 172] width 254 height 173
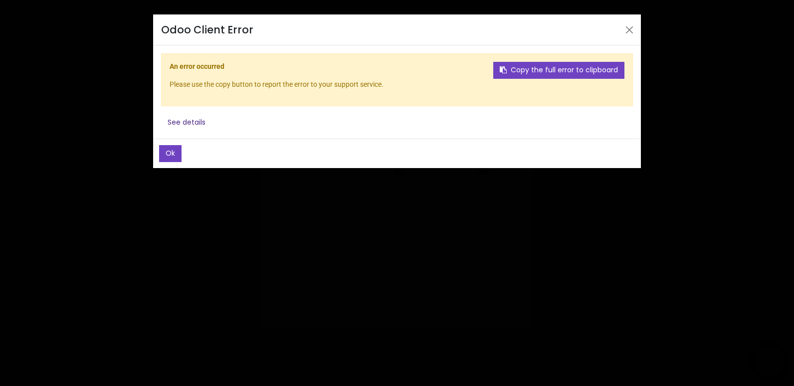
drag, startPoint x: 402, startPoint y: 168, endPoint x: 411, endPoint y: 165, distance: 9.9
click at [411, 165] on body "Login • Register Birthdays Milestone Birthday 1510 products 208 121 30" at bounding box center [397, 193] width 794 height 386
click at [176, 156] on button "Ok" at bounding box center [170, 153] width 22 height 17
click at [630, 32] on button "Close" at bounding box center [629, 29] width 15 height 15
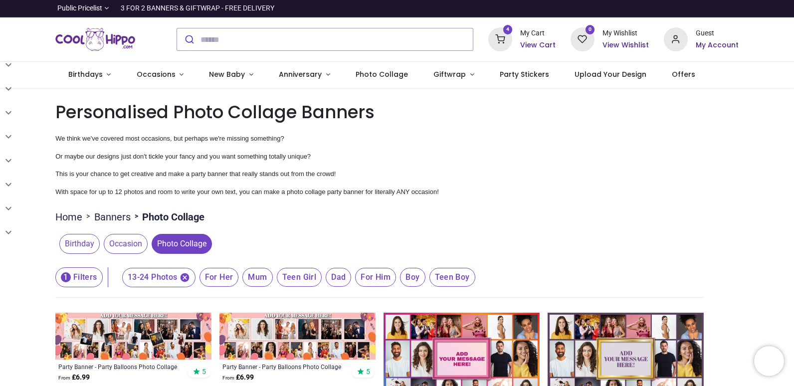
click at [539, 49] on h6 "View Cart" at bounding box center [537, 45] width 35 height 10
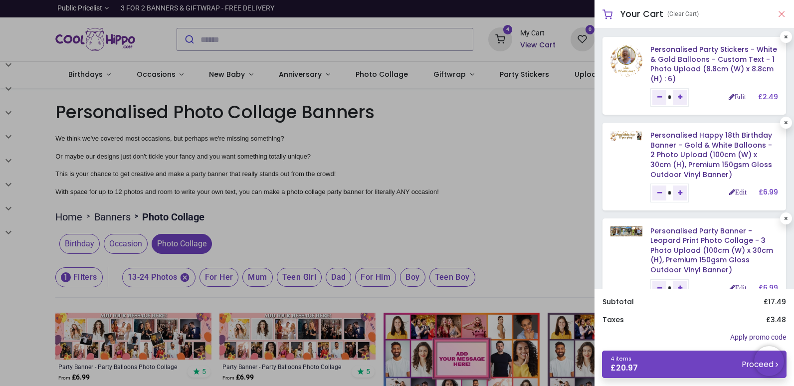
click at [779, 15] on button "Close" at bounding box center [781, 14] width 9 height 12
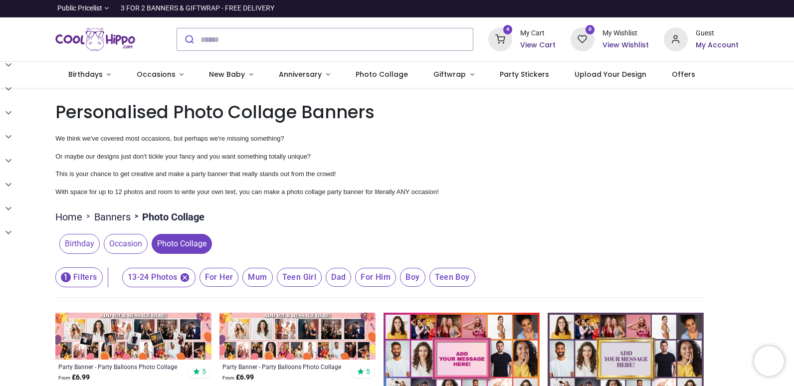
click at [543, 43] on h6 "View Cart" at bounding box center [537, 45] width 35 height 10
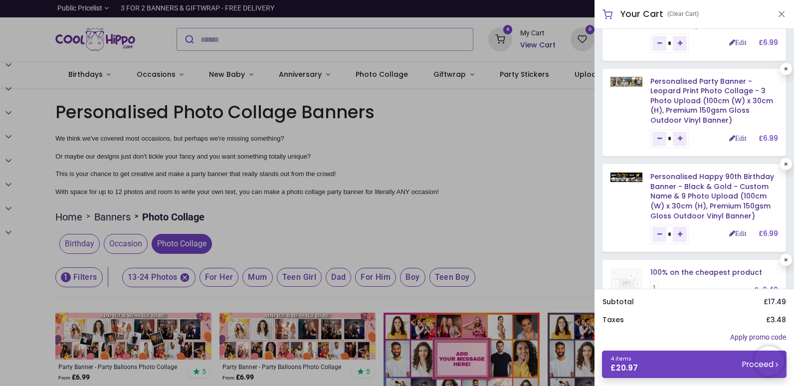
scroll to position [50, 0]
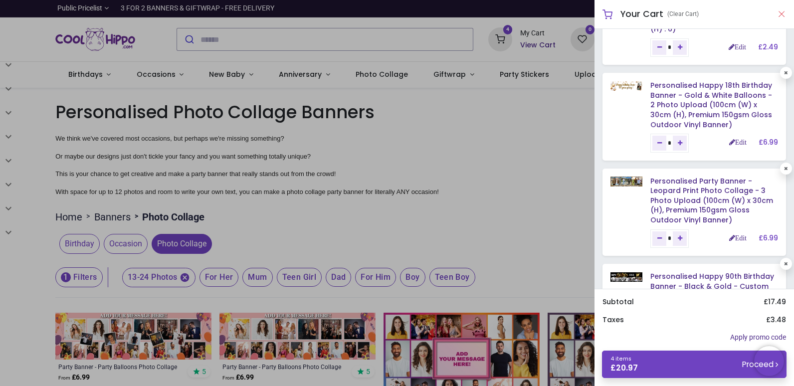
click at [780, 15] on button "Close" at bounding box center [781, 14] width 9 height 12
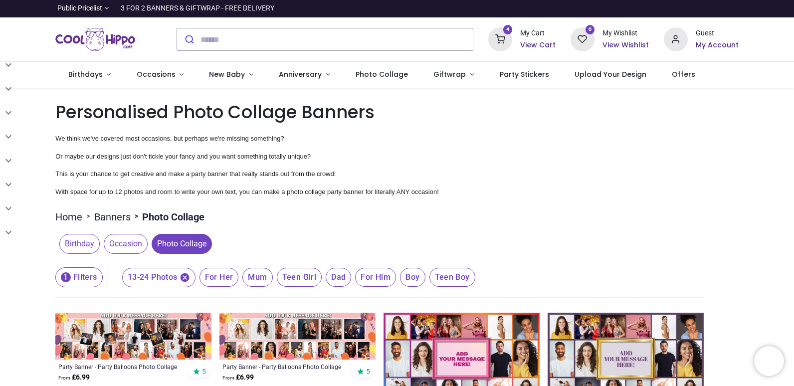
click at [707, 44] on h6 "My Account" at bounding box center [717, 45] width 43 height 10
